Goal: Transaction & Acquisition: Purchase product/service

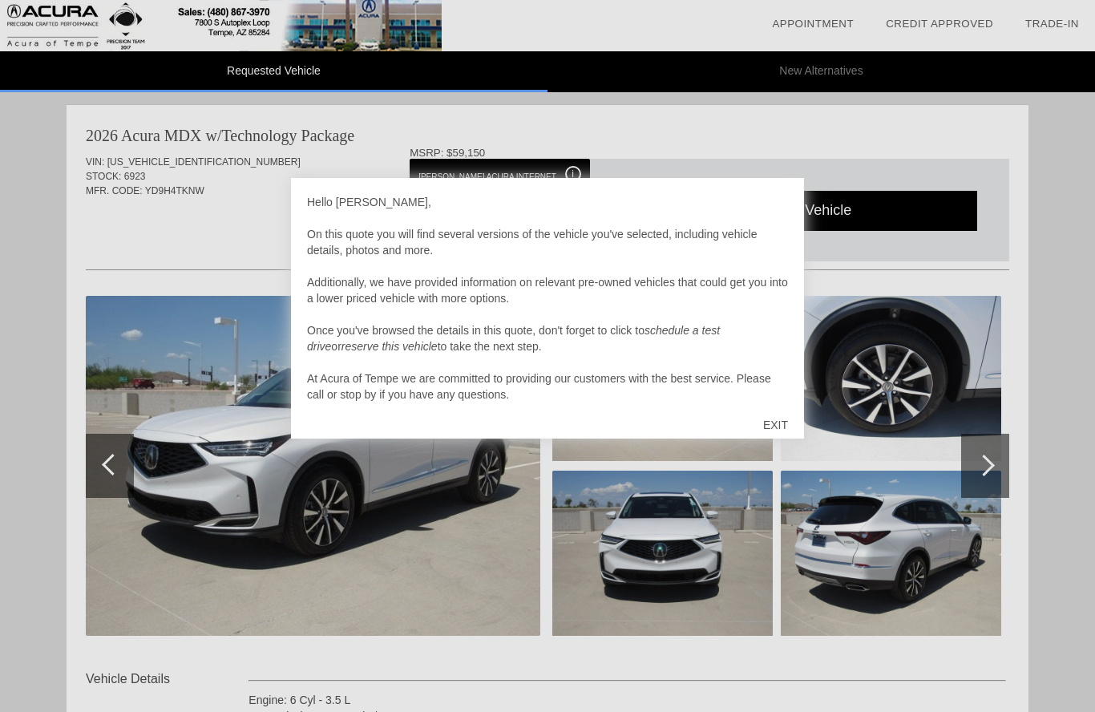
click at [766, 419] on div "EXIT" at bounding box center [775, 425] width 57 height 48
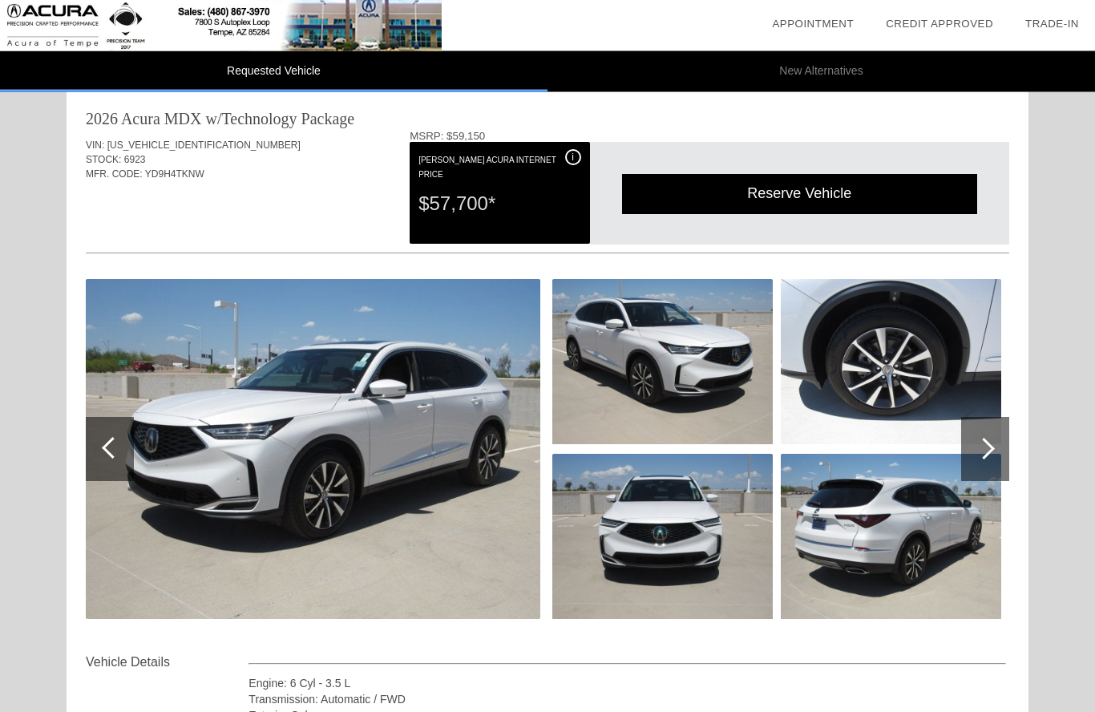
click at [990, 446] on div at bounding box center [984, 450] width 22 height 22
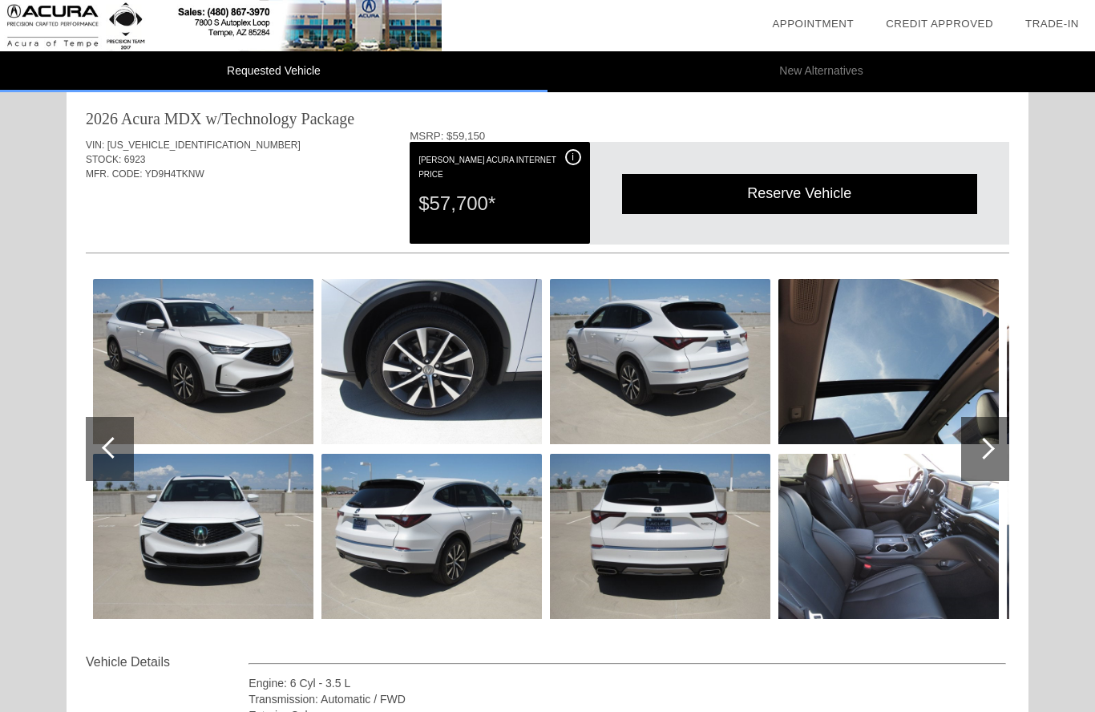
click at [989, 447] on div at bounding box center [984, 449] width 22 height 22
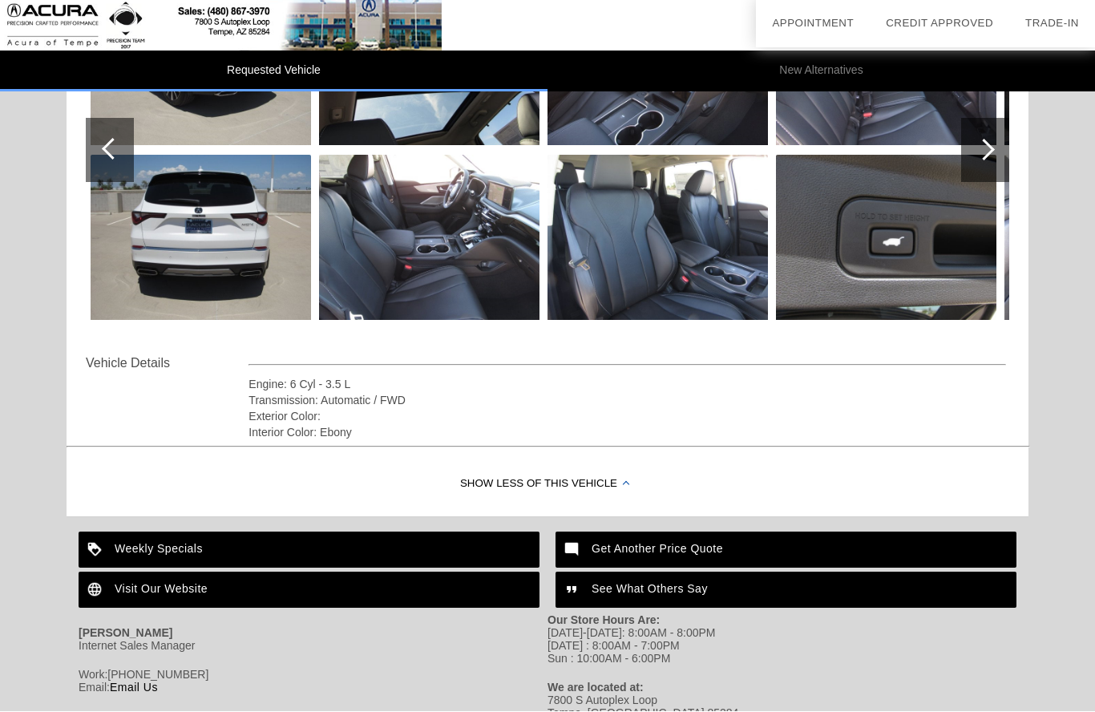
scroll to position [385, 0]
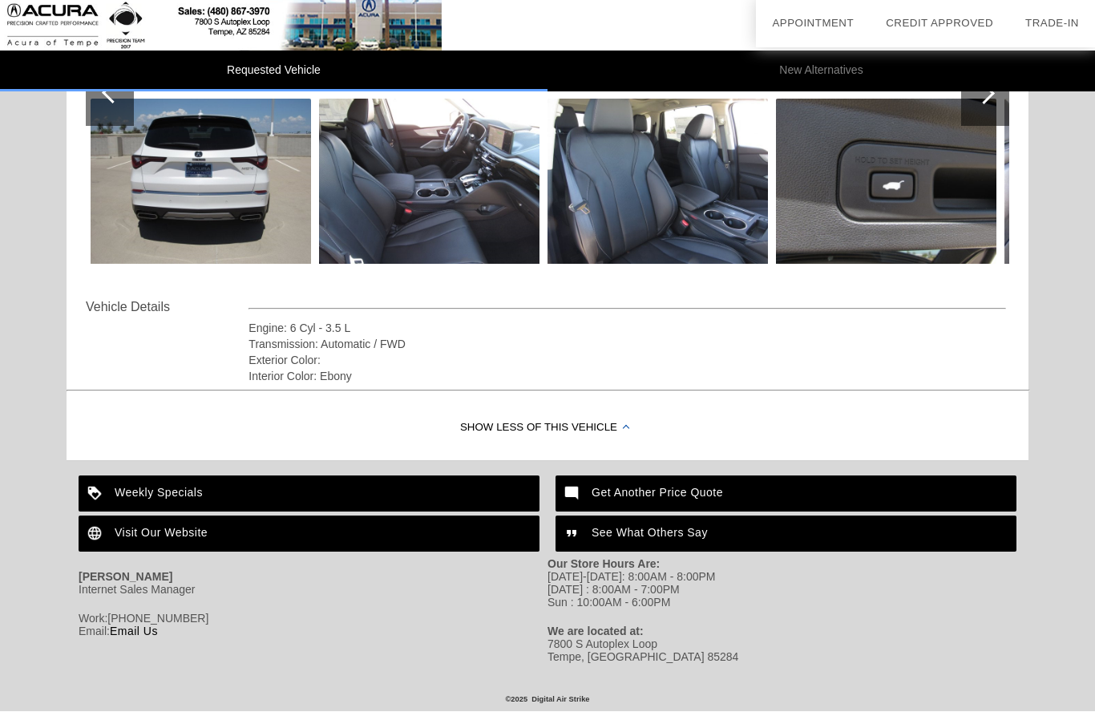
click at [152, 479] on div "Weekly Specials" at bounding box center [309, 494] width 461 height 36
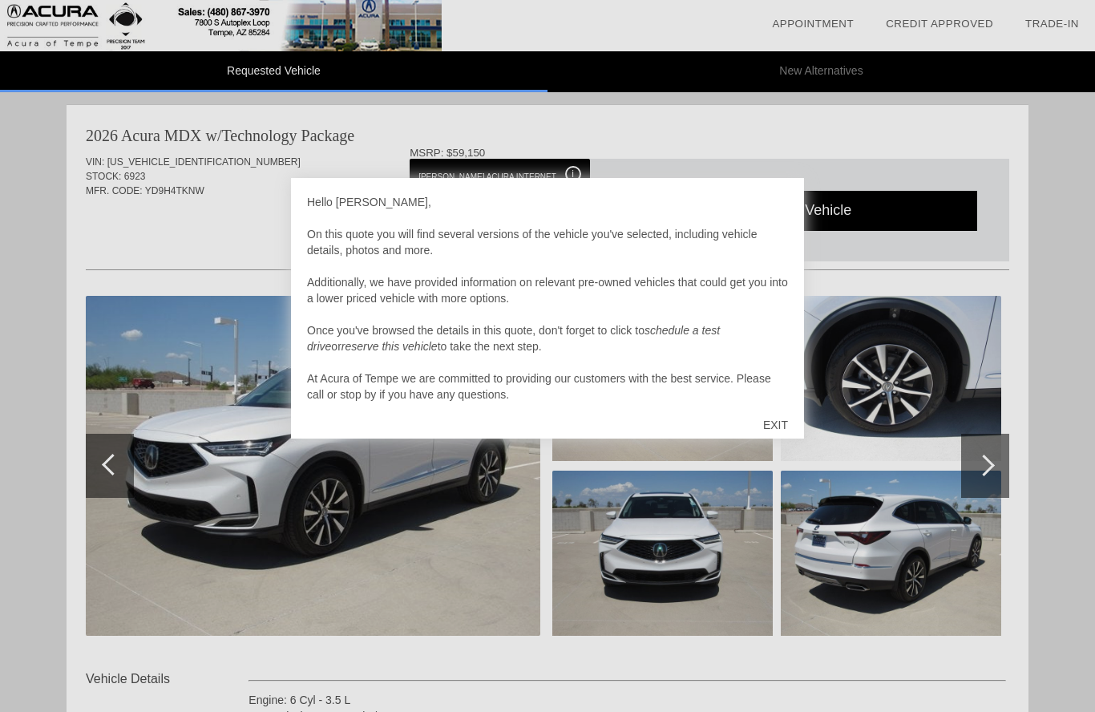
click at [785, 423] on div "EXIT" at bounding box center [775, 425] width 57 height 48
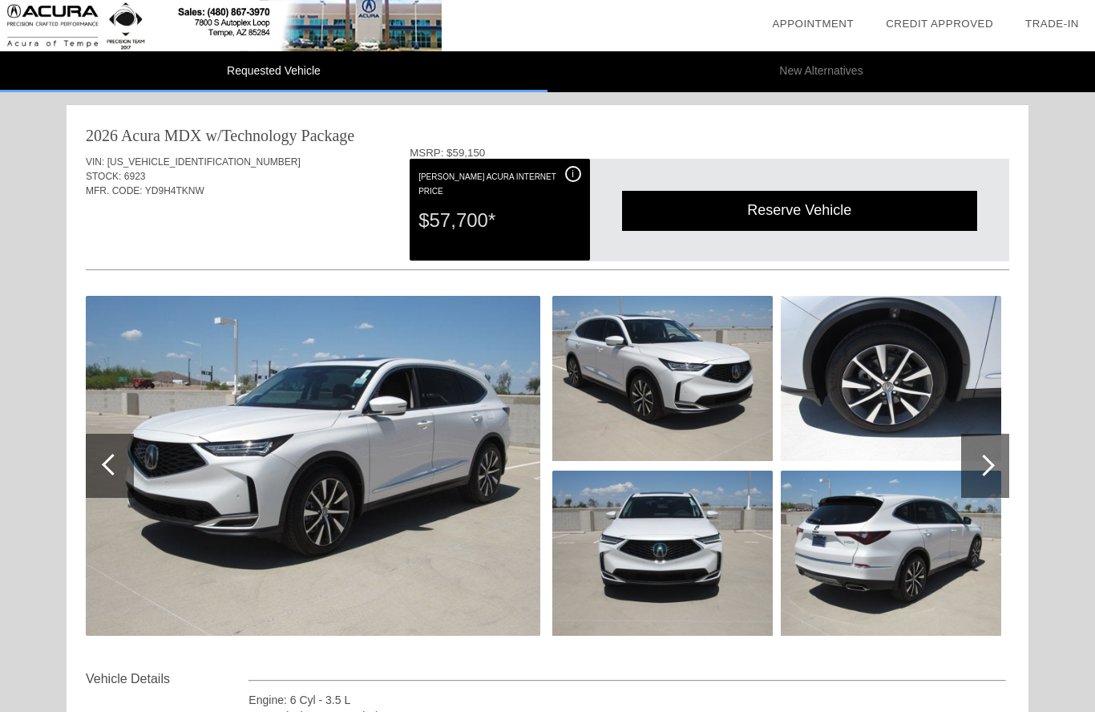
click at [565, 178] on div "i" at bounding box center [573, 174] width 16 height 16
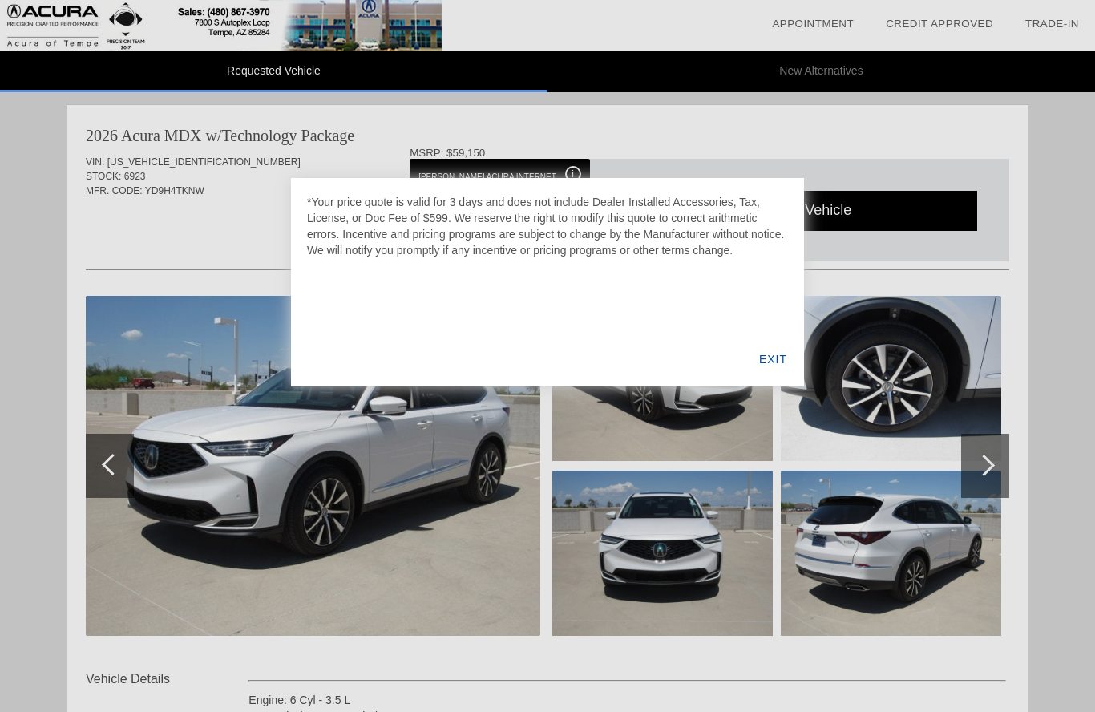
click at [778, 358] on div "EXIT" at bounding box center [773, 359] width 62 height 55
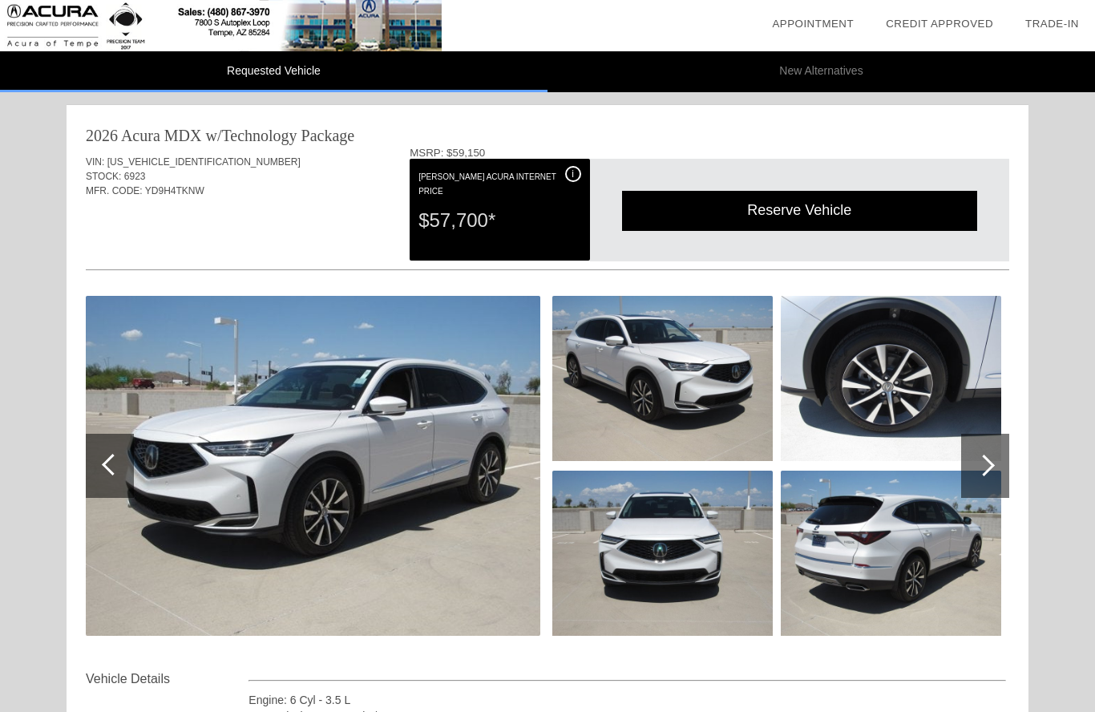
click at [654, 446] on img at bounding box center [662, 378] width 220 height 165
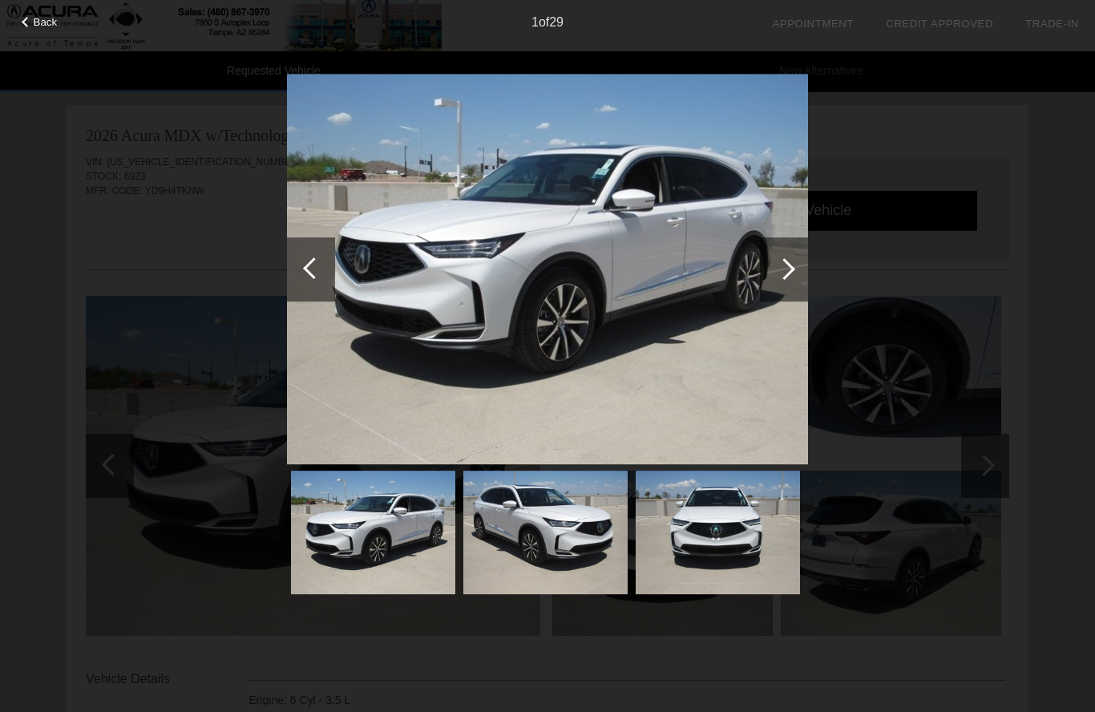
click at [774, 272] on div at bounding box center [784, 269] width 48 height 64
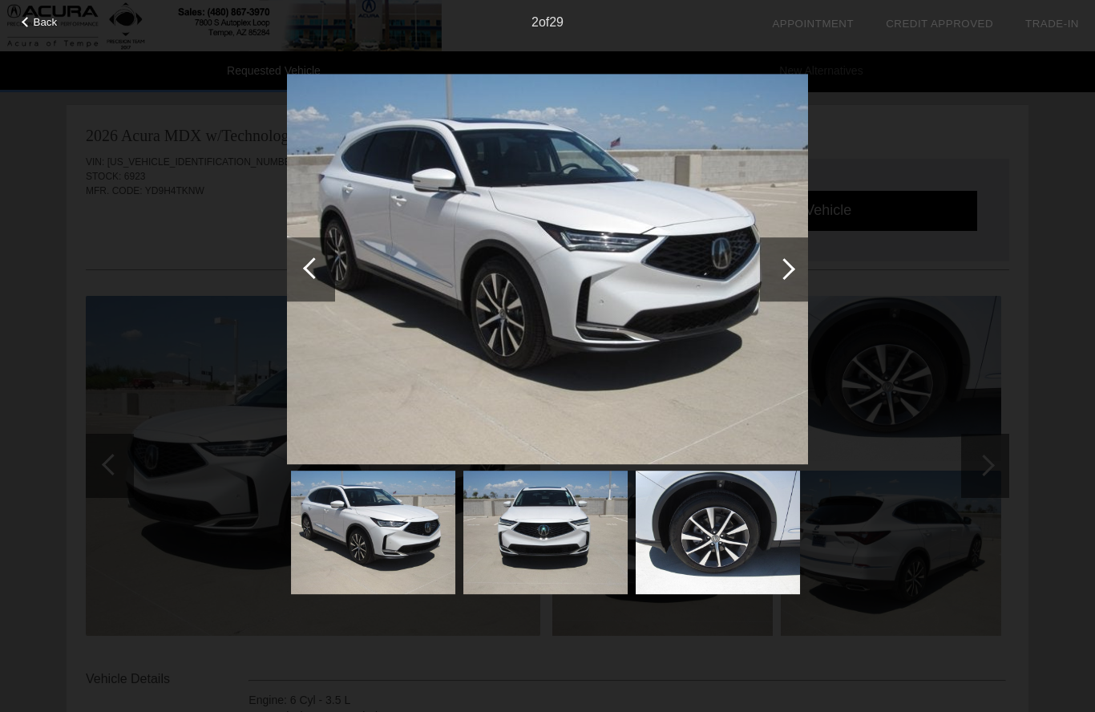
click at [770, 273] on div at bounding box center [784, 269] width 48 height 64
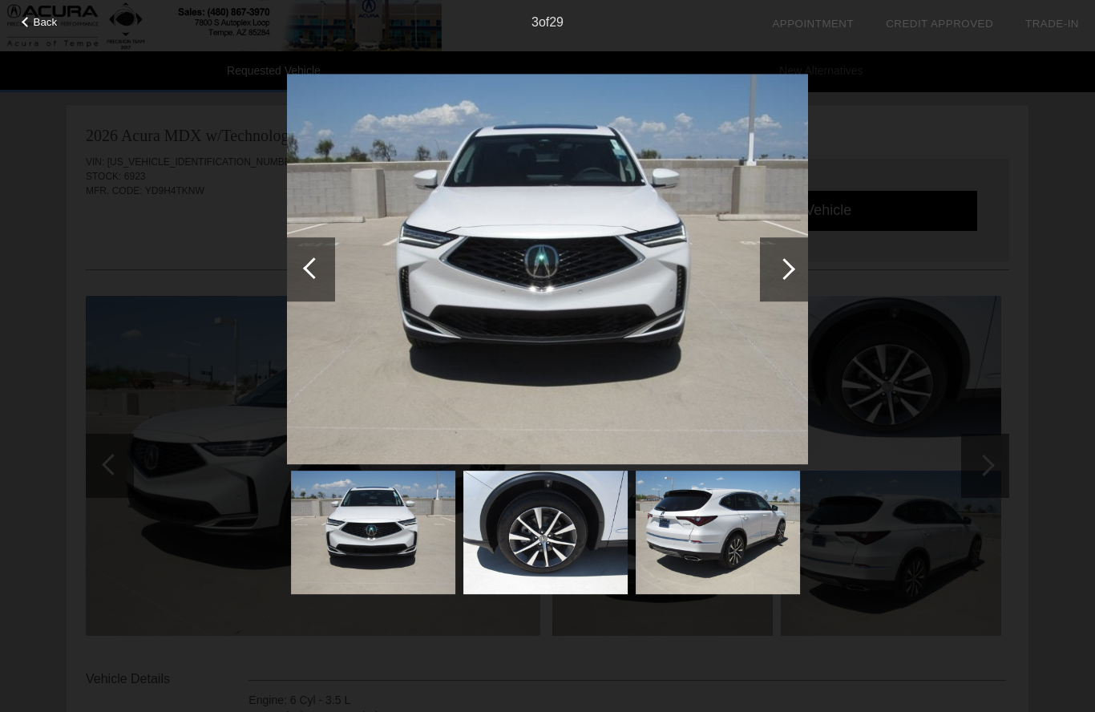
click at [766, 281] on div at bounding box center [784, 269] width 48 height 64
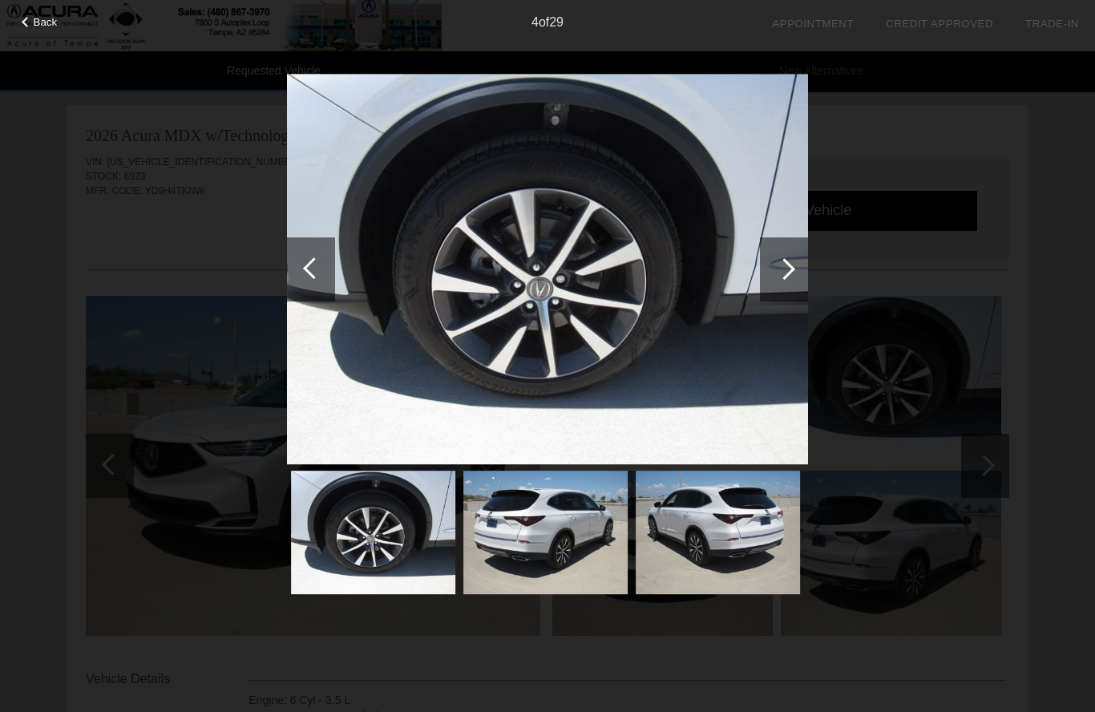
click at [770, 272] on div at bounding box center [784, 269] width 48 height 64
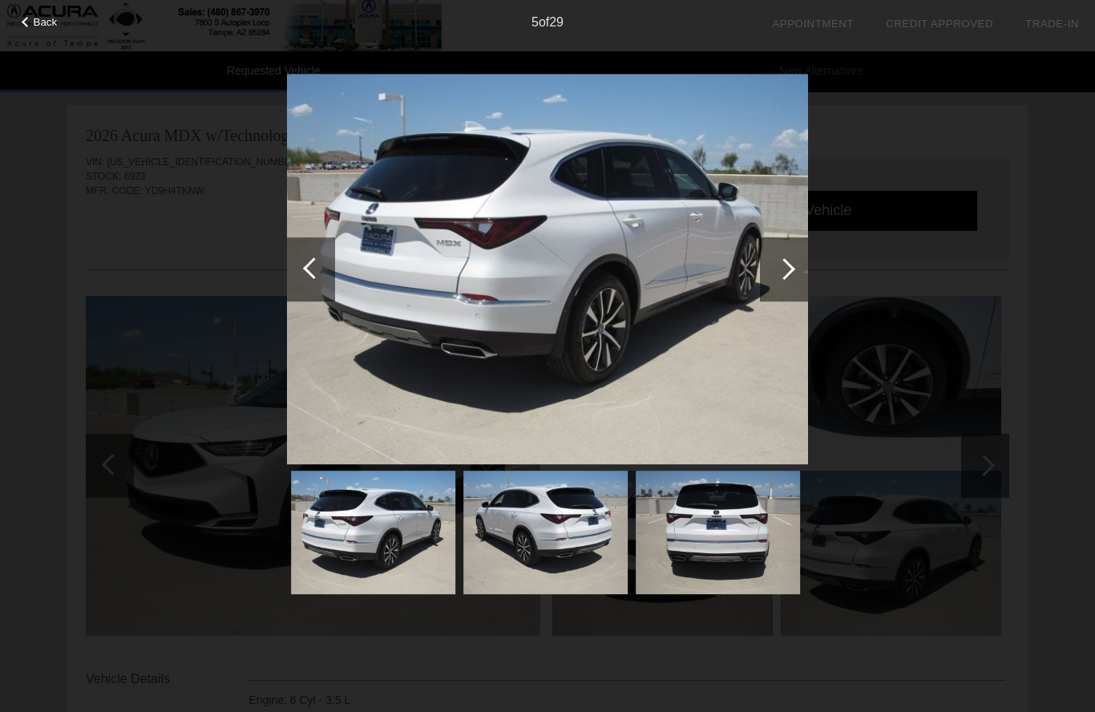
click at [784, 265] on div at bounding box center [785, 269] width 22 height 22
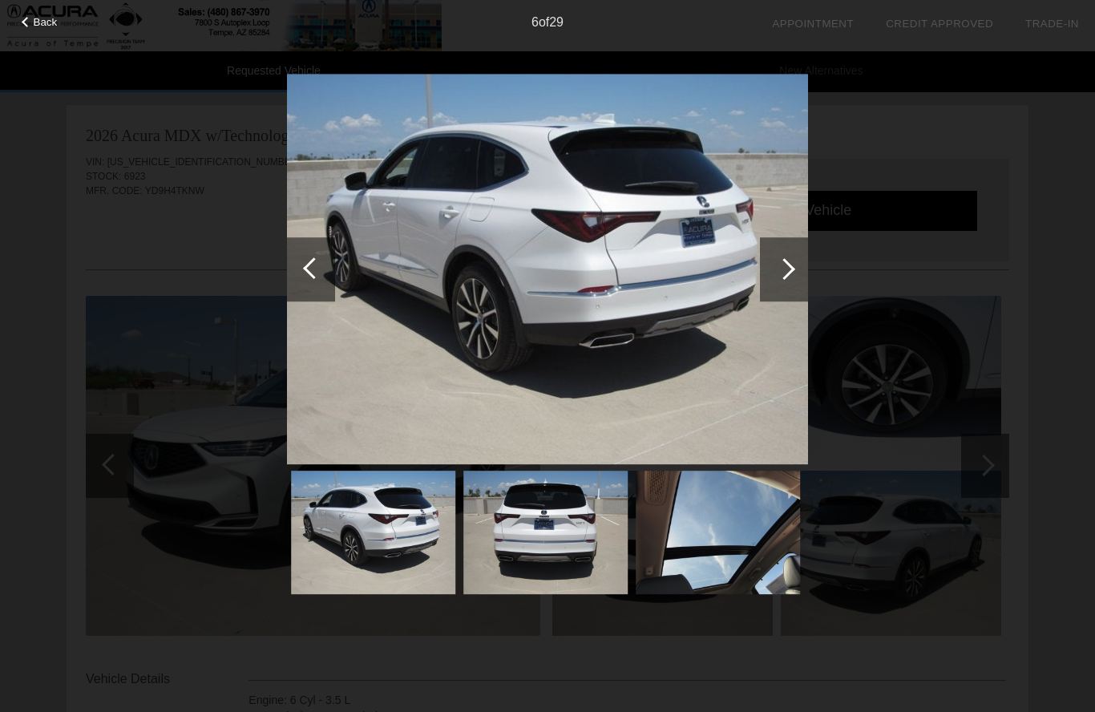
click at [775, 267] on div at bounding box center [785, 269] width 22 height 22
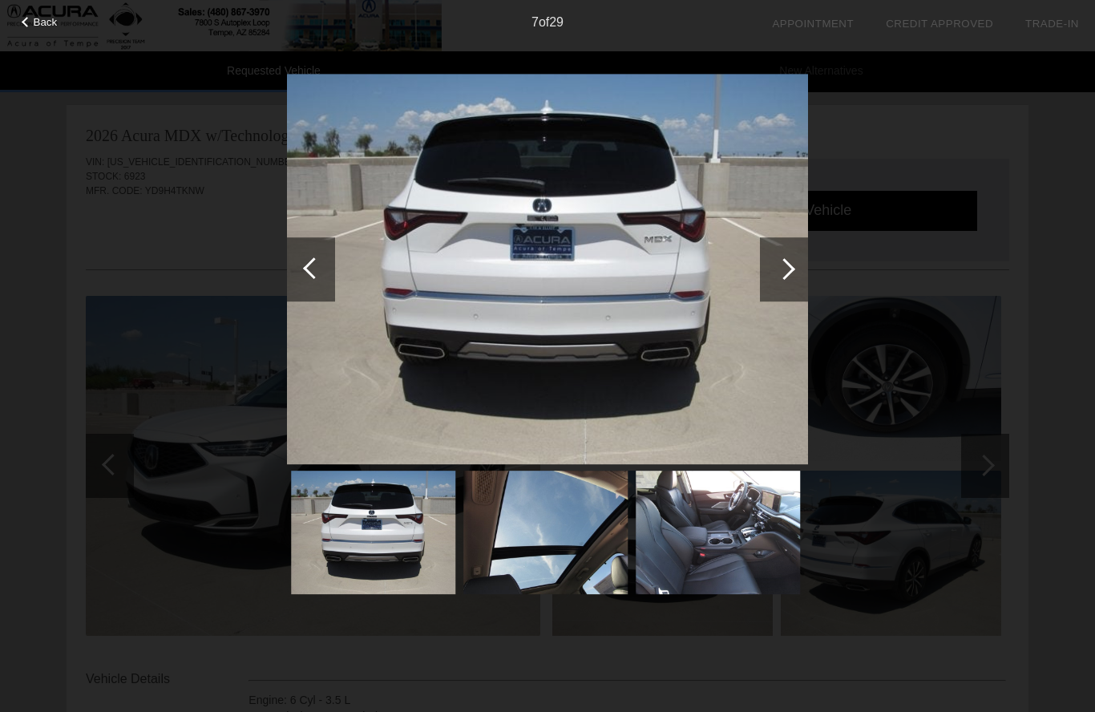
click at [775, 269] on div at bounding box center [785, 269] width 22 height 22
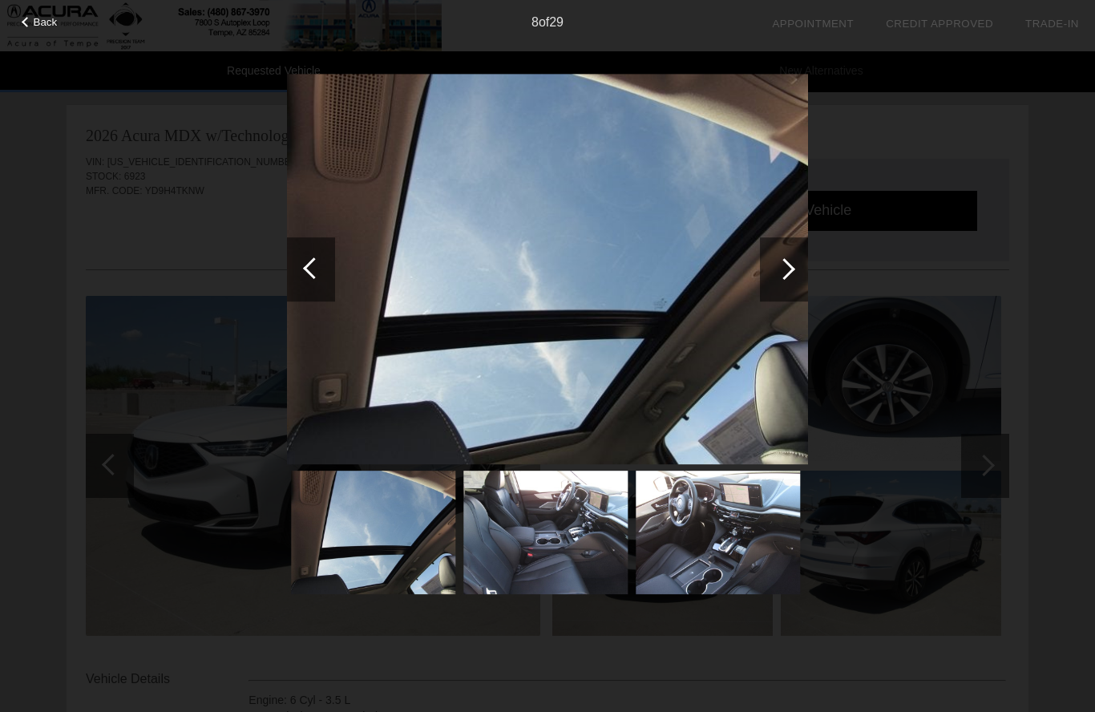
click at [774, 269] on div at bounding box center [785, 269] width 22 height 22
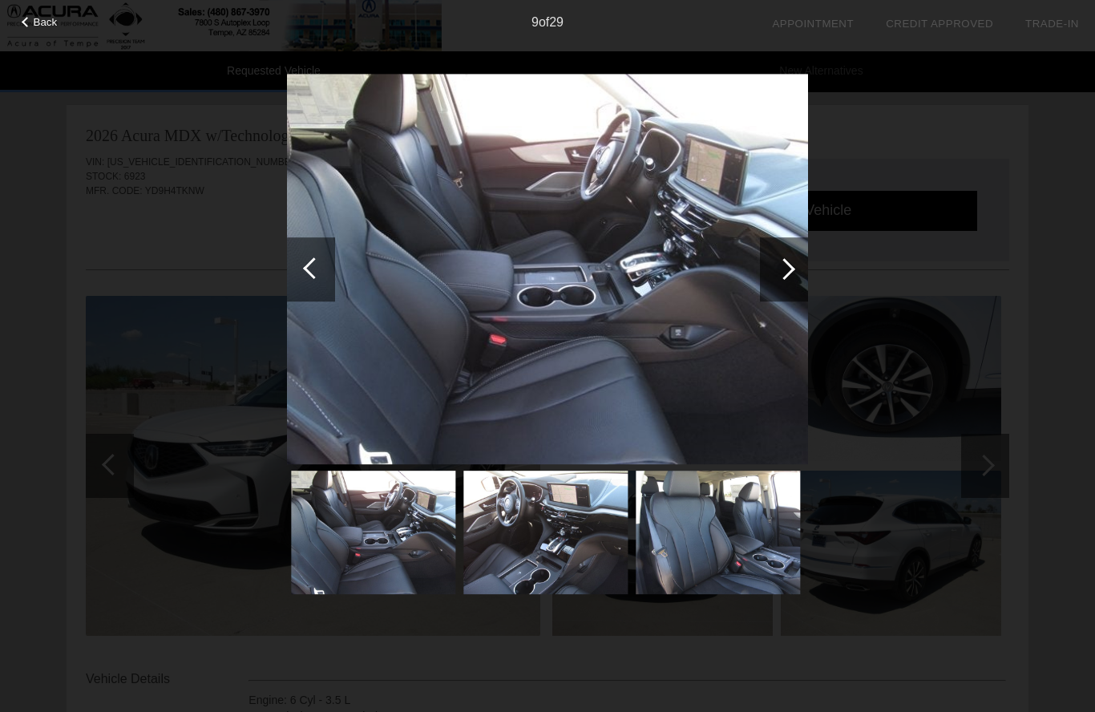
click at [790, 269] on div at bounding box center [785, 269] width 22 height 22
click at [799, 275] on div at bounding box center [784, 269] width 48 height 64
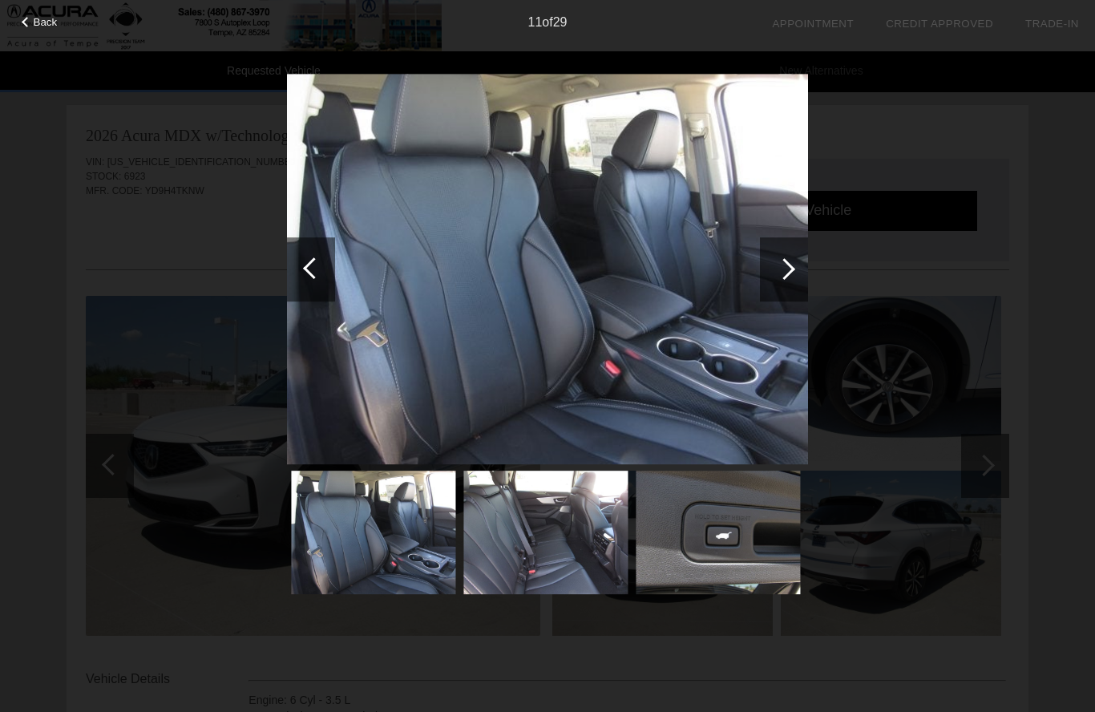
click at [796, 266] on div at bounding box center [784, 269] width 48 height 64
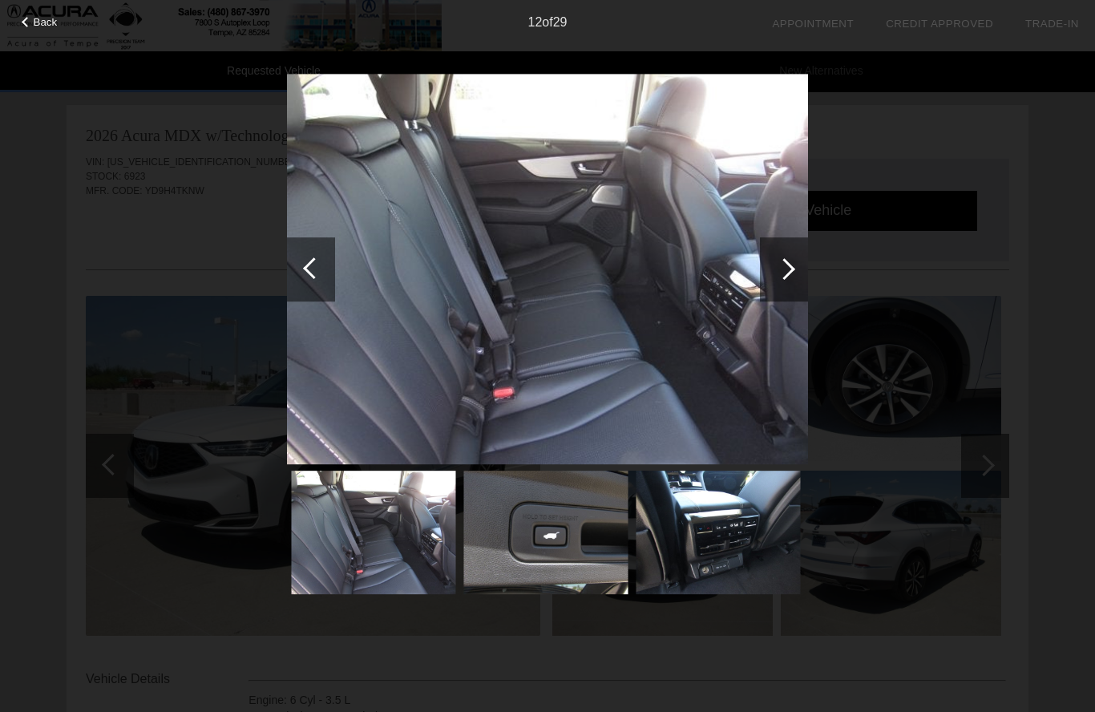
click at [40, 24] on span "Back" at bounding box center [46, 22] width 24 height 12
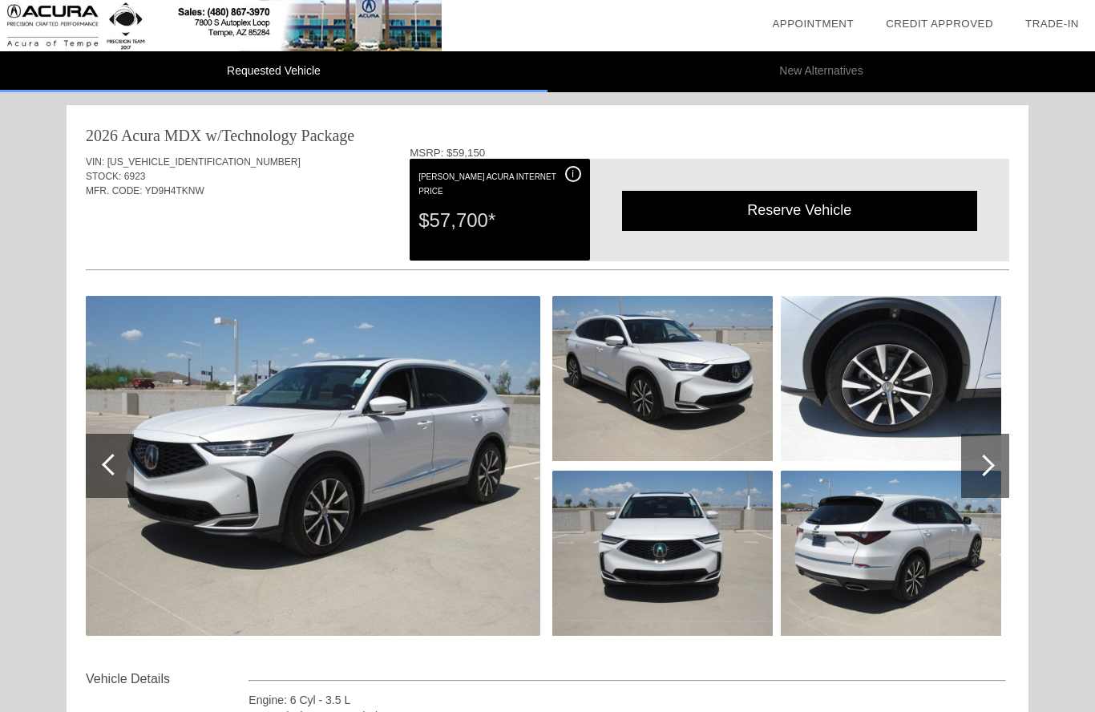
click at [840, 67] on li "New Alternatives" at bounding box center [822, 71] width 548 height 41
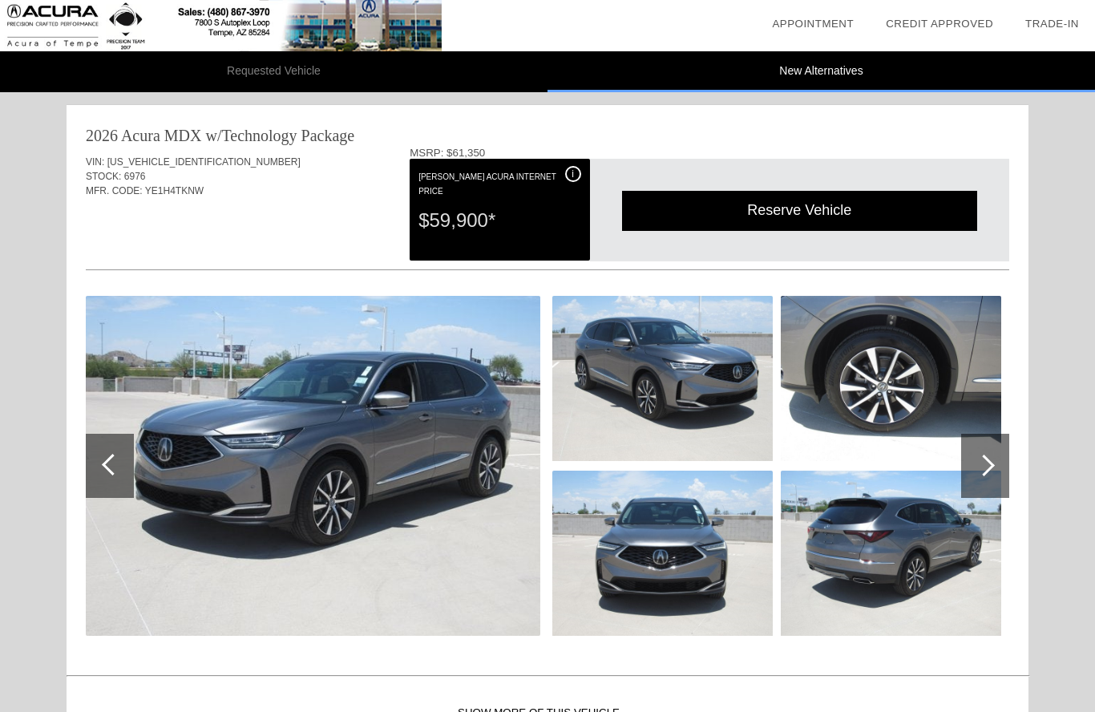
click at [1073, 27] on link "Trade-In" at bounding box center [1052, 24] width 54 height 12
